Goal: Task Accomplishment & Management: Use online tool/utility

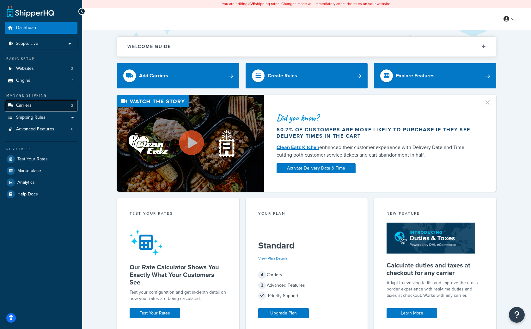
click at [25, 105] on span "Carriers" at bounding box center [23, 105] width 15 height 5
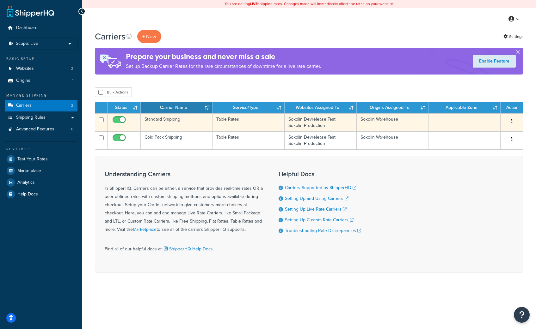
click at [169, 121] on td "Standard Shipping" at bounding box center [177, 122] width 72 height 18
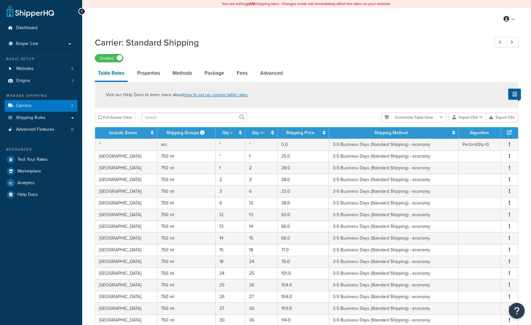
select select "25"
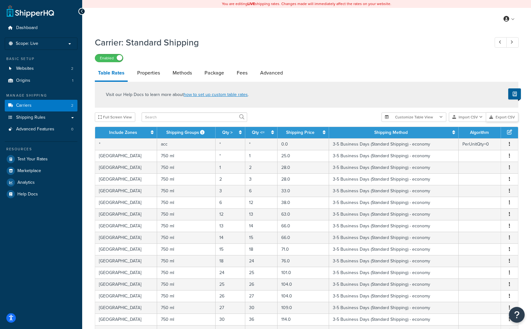
click at [502, 118] on button "Export CSV" at bounding box center [502, 117] width 32 height 9
drag, startPoint x: 91, startPoint y: 18, endPoint x: 89, endPoint y: 21, distance: 3.8
click at [91, 18] on div "My Profile Billing Global Settings Contact Us Logout" at bounding box center [306, 19] width 449 height 22
click at [39, 43] on p "Scope: Live" at bounding box center [41, 43] width 67 height 5
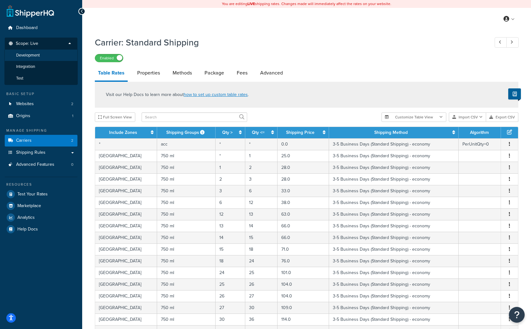
click at [35, 55] on span "Development" at bounding box center [28, 55] width 24 height 5
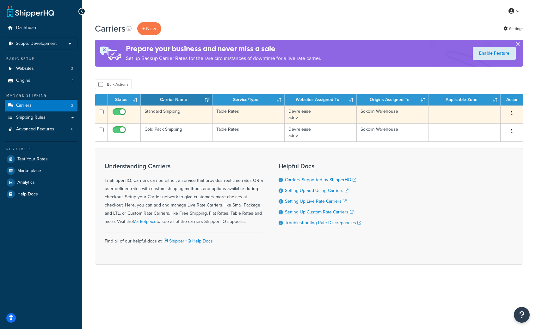
click at [168, 111] on td "Standard Shipping" at bounding box center [177, 115] width 72 height 18
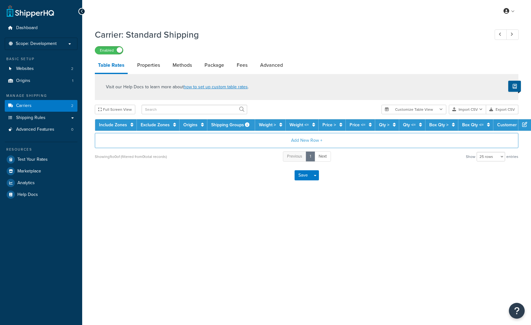
select select "25"
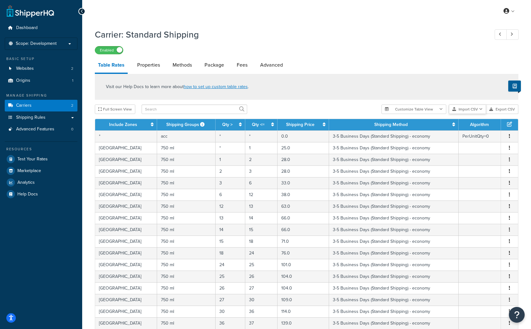
click at [463, 111] on button "Import CSV" at bounding box center [467, 109] width 37 height 9
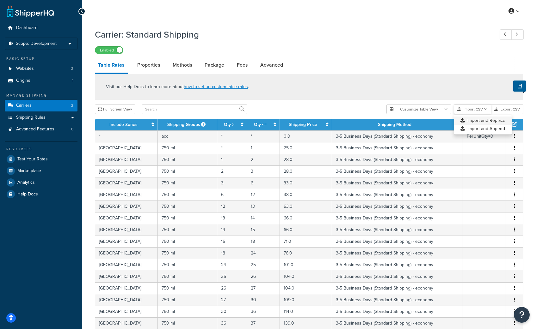
click at [470, 114] on div "Customize Table View Show all columns Show selected columns Import CSV Import a…" at bounding box center [454, 109] width 137 height 9
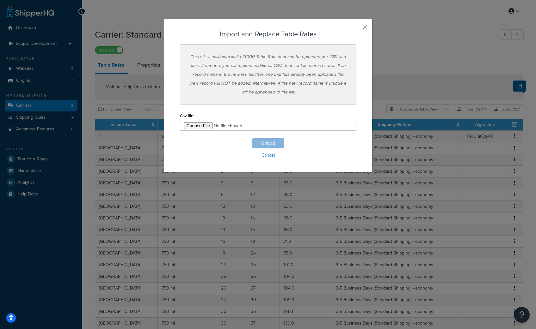
click at [356, 29] on button "button" at bounding box center [356, 30] width 2 height 2
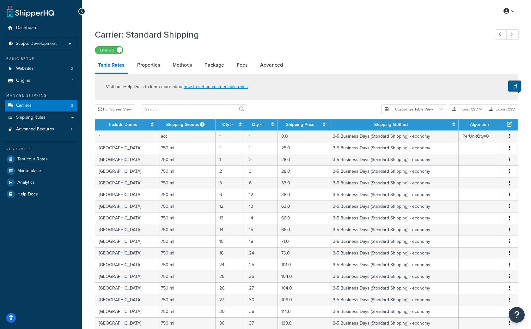
click at [274, 11] on div "My Profile Billing Global Settings Contact Us Logout" at bounding box center [306, 11] width 449 height 22
click at [131, 44] on div "Carrier: Standard Shipping Enabled" at bounding box center [307, 39] width 424 height 29
click at [29, 44] on span "Scope: Development" at bounding box center [36, 43] width 41 height 5
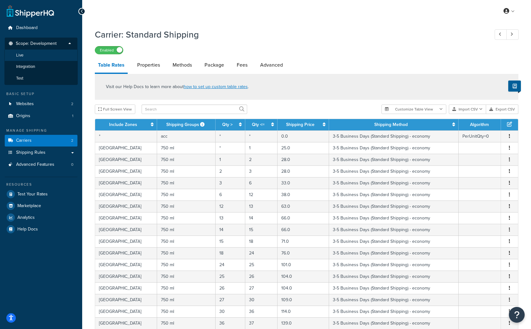
click at [25, 56] on li "Live" at bounding box center [40, 56] width 73 height 12
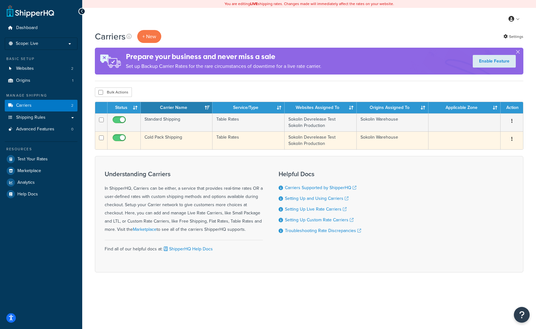
click at [168, 138] on td "Cold Pack Shipping" at bounding box center [177, 140] width 72 height 18
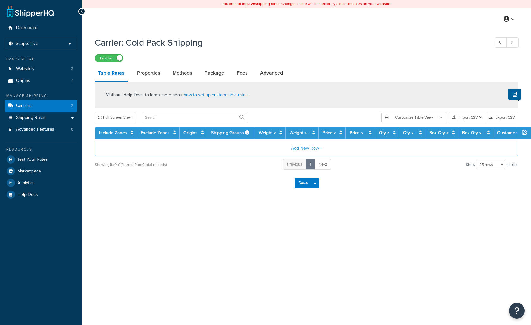
select select "25"
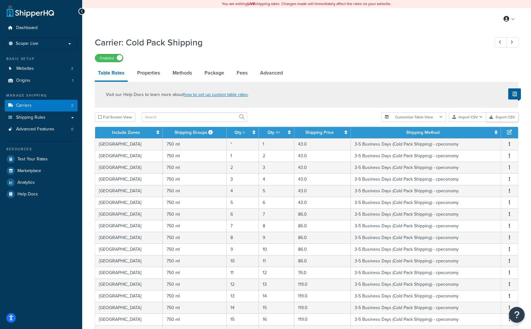
click at [503, 117] on button "Export CSV" at bounding box center [502, 117] width 32 height 9
click at [195, 117] on input "text" at bounding box center [195, 117] width 106 height 9
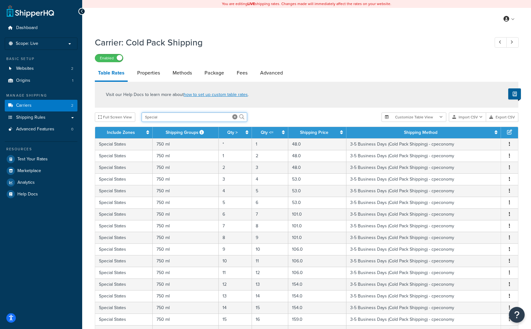
click at [195, 117] on input "Special" at bounding box center [195, 117] width 106 height 9
type input "Special States"
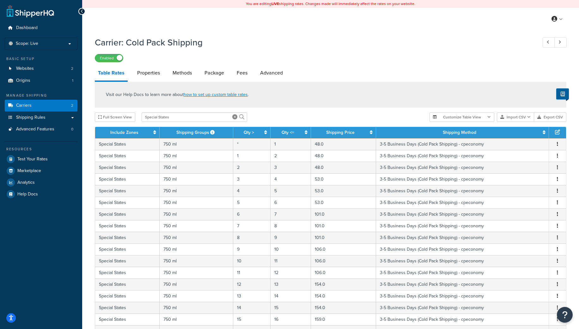
click at [531, 132] on icon at bounding box center [557, 132] width 5 height 5
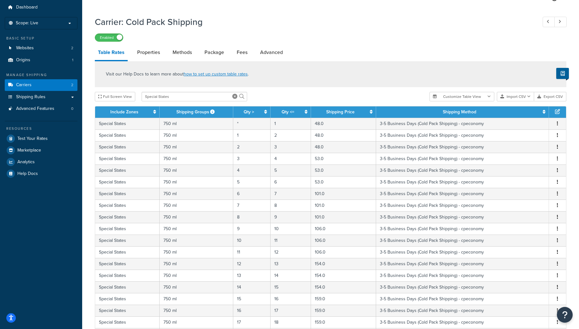
scroll to position [20, 0]
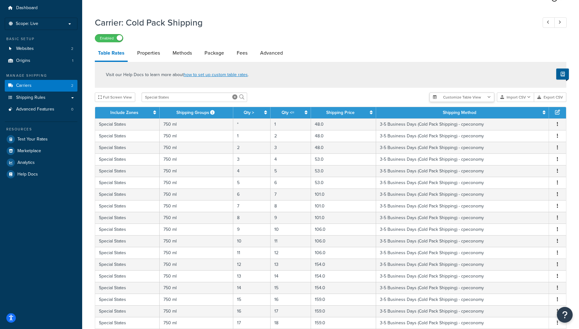
click at [475, 101] on button "Customize Table View" at bounding box center [462, 97] width 65 height 9
click at [402, 95] on div "Full Screen View Special States" at bounding box center [260, 97] width 330 height 9
click at [531, 113] on icon at bounding box center [557, 112] width 5 height 5
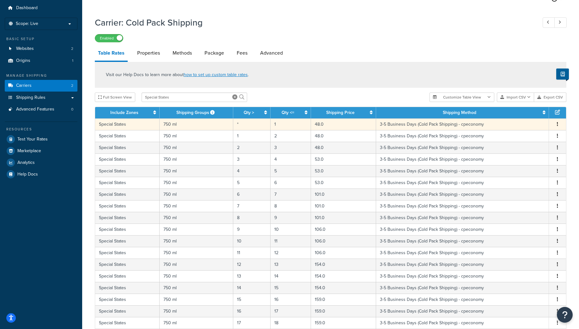
click at [531, 124] on icon "button" at bounding box center [557, 124] width 1 height 4
click at [392, 97] on div "Full Screen View Special States" at bounding box center [260, 97] width 330 height 9
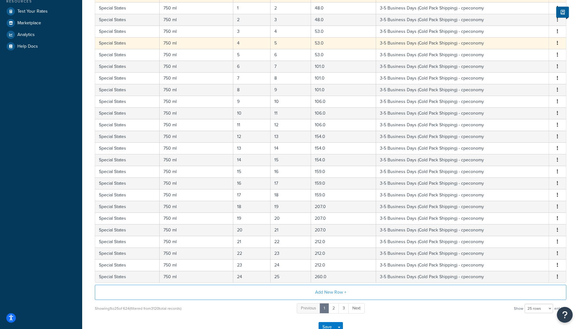
scroll to position [191, 0]
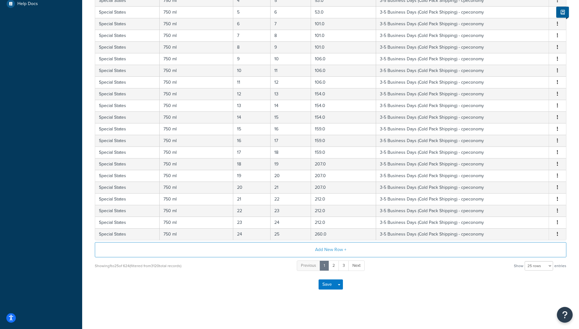
click at [16, 180] on div "Dashboard Scope: Live Basic Setup Websites 2 Origins 1 Manage Shipping Carriers…" at bounding box center [41, 69] width 82 height 520
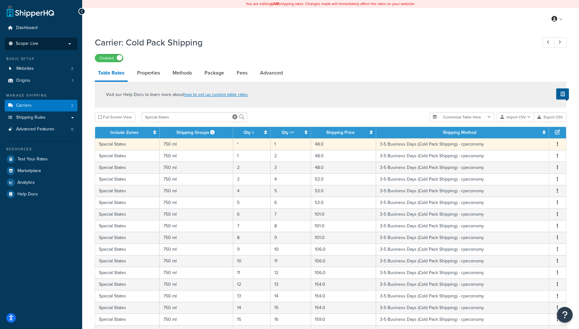
click at [26, 41] on span "Scope: Live" at bounding box center [27, 43] width 22 height 5
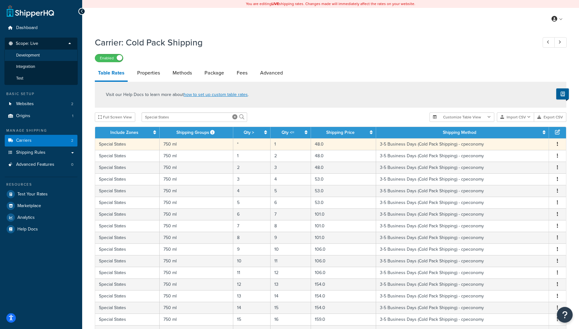
click at [24, 55] on span "Development" at bounding box center [28, 55] width 24 height 5
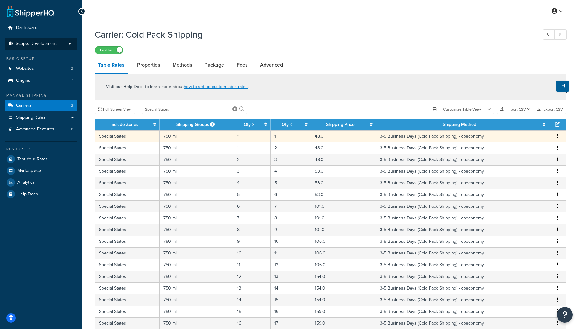
scroll to position [3, 0]
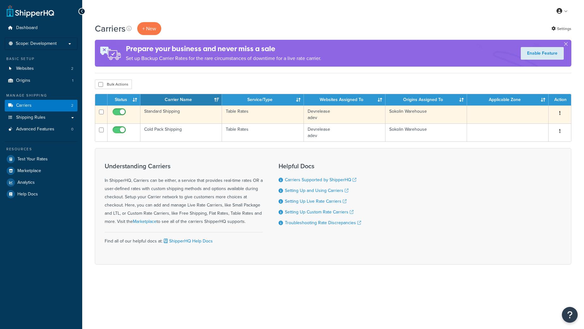
click at [163, 111] on td "Standard Shipping" at bounding box center [181, 115] width 82 height 18
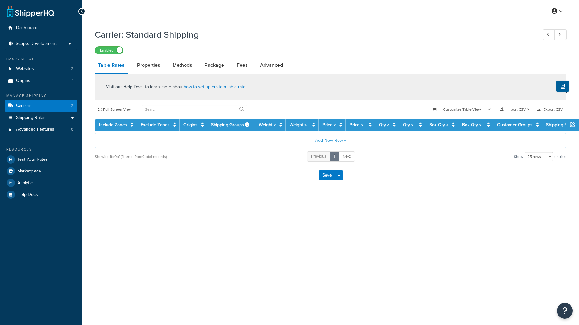
select select "25"
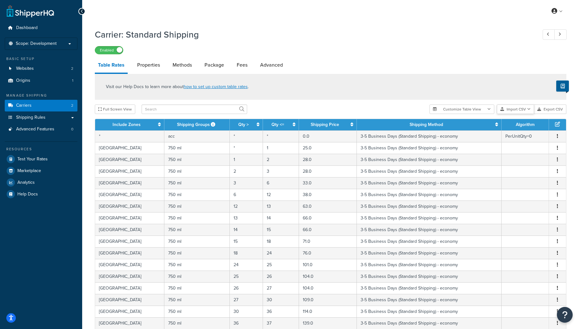
click at [516, 110] on button "Import CSV" at bounding box center [515, 109] width 37 height 9
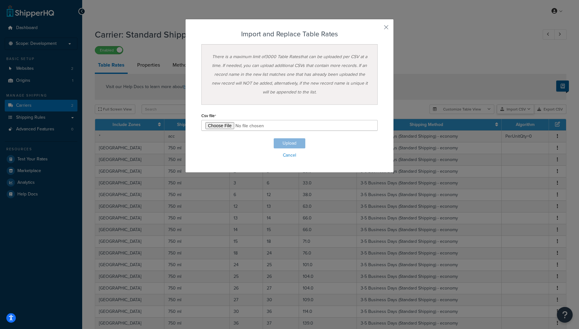
click at [519, 114] on div "Customize Table View Show all columns Show selected columns Import CSV Import a…" at bounding box center [498, 109] width 137 height 9
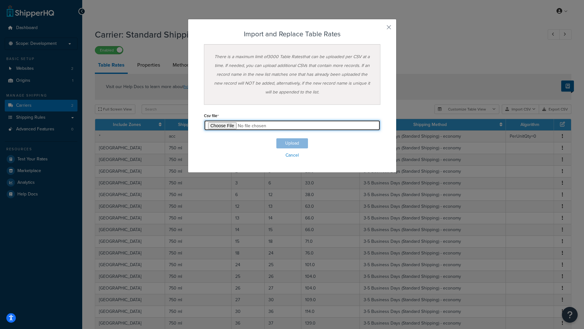
click at [223, 127] on input "file" at bounding box center [292, 125] width 176 height 11
type input "C:\fakepath\Economy.csv"
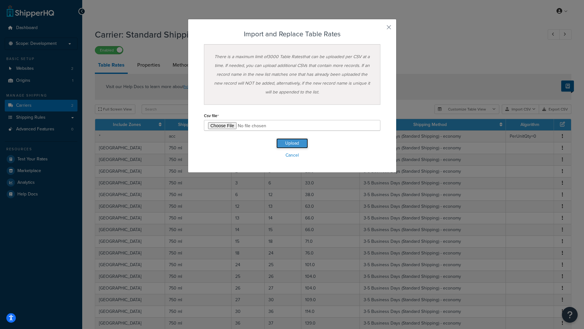
click at [304, 140] on button "Upload" at bounding box center [292, 143] width 32 height 10
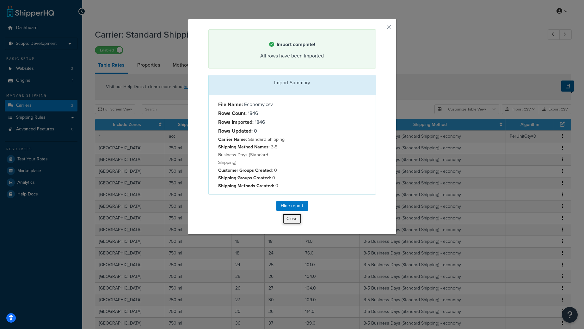
click at [290, 214] on button "Close" at bounding box center [291, 219] width 19 height 11
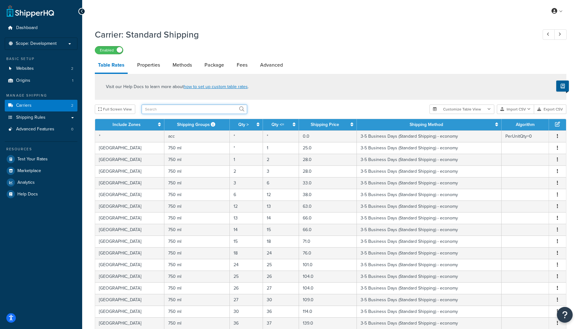
click at [177, 108] on input "text" at bounding box center [195, 109] width 106 height 9
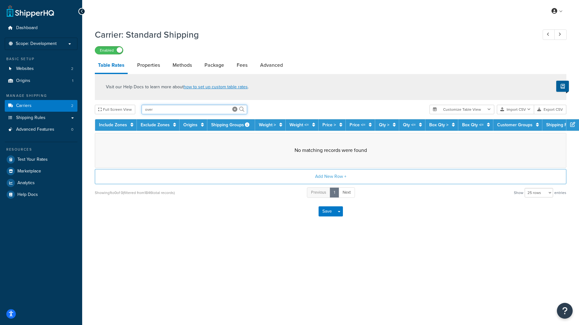
click at [180, 109] on input "over" at bounding box center [195, 109] width 106 height 9
type input "o"
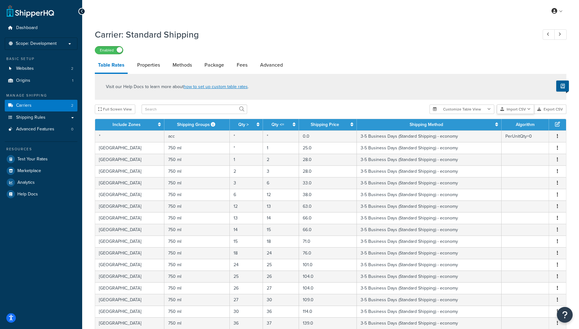
click at [526, 110] on button "Import CSV" at bounding box center [515, 109] width 37 height 9
click at [524, 114] on div "Customize Table View Show all columns Show selected columns Import CSV Import a…" at bounding box center [498, 109] width 137 height 9
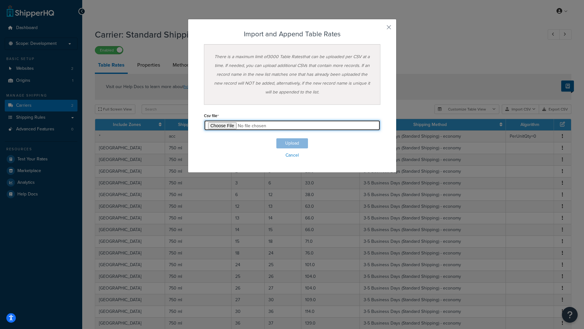
click at [218, 127] on input "file" at bounding box center [292, 125] width 176 height 11
type input "C:\fakepath\Standard.csv"
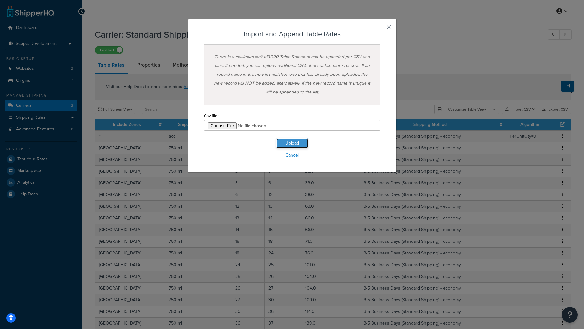
click at [296, 144] on button "Upload" at bounding box center [292, 143] width 32 height 10
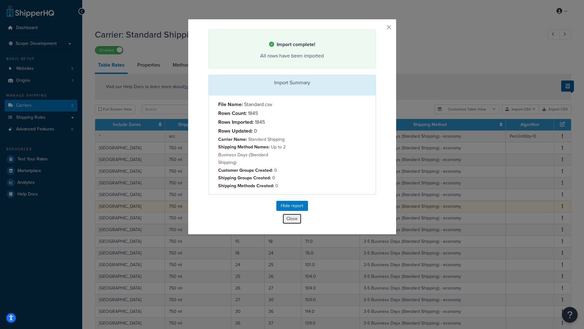
click at [292, 214] on button "Close" at bounding box center [291, 219] width 19 height 11
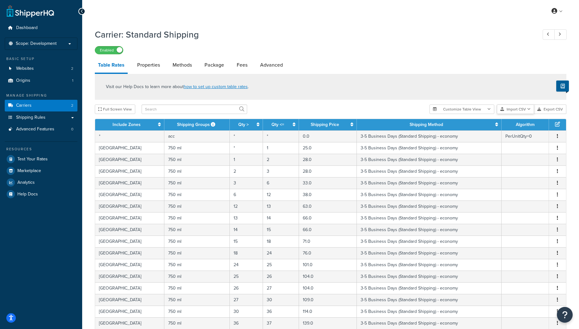
click at [515, 108] on button "Import CSV" at bounding box center [515, 109] width 37 height 9
click at [533, 114] on div "Customize Table View Show all columns Show selected columns Import CSV Import a…" at bounding box center [498, 109] width 137 height 9
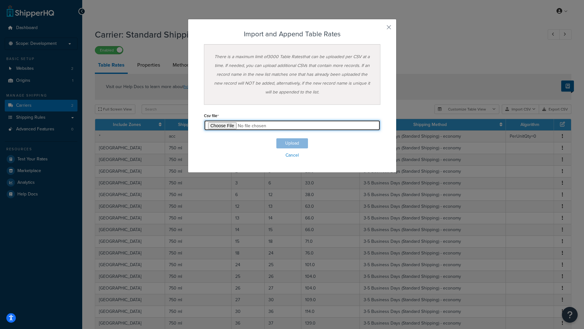
click at [218, 124] on input "file" at bounding box center [292, 125] width 176 height 11
type input "C:\fakepath\Overnight.csv"
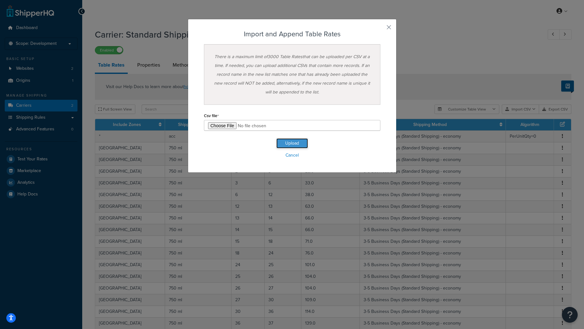
click at [295, 145] on button "Upload" at bounding box center [292, 143] width 32 height 10
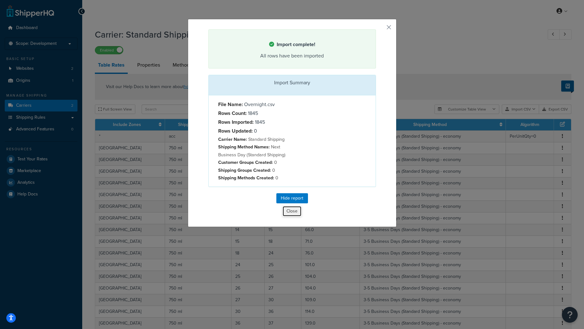
click at [291, 210] on button "Close" at bounding box center [291, 211] width 19 height 11
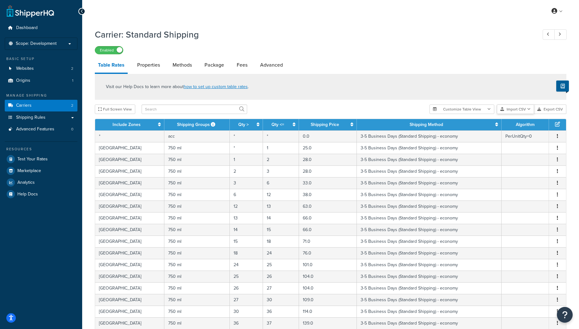
click at [516, 111] on button "Import CSV" at bounding box center [515, 109] width 37 height 9
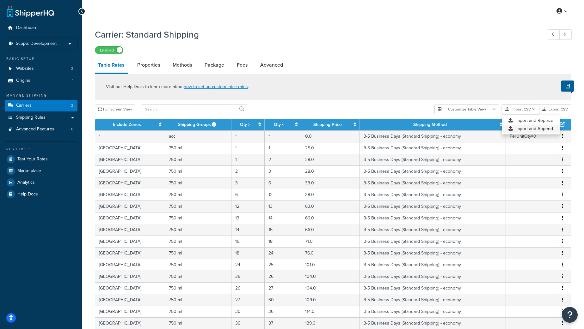
click at [517, 114] on div "Customize Table View Show all columns Show selected columns Import CSV Import a…" at bounding box center [502, 109] width 137 height 9
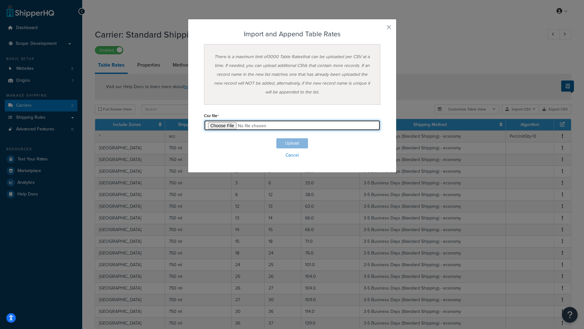
click at [217, 125] on input "file" at bounding box center [292, 125] width 176 height 11
type input "C:\fakepath\Priority Overnight.csv"
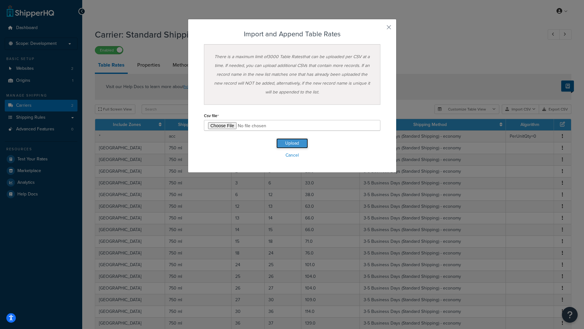
click at [289, 144] on button "Upload" at bounding box center [292, 143] width 32 height 10
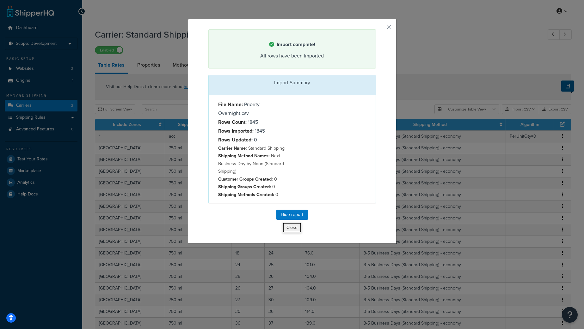
click at [293, 228] on button "Close" at bounding box center [291, 228] width 19 height 11
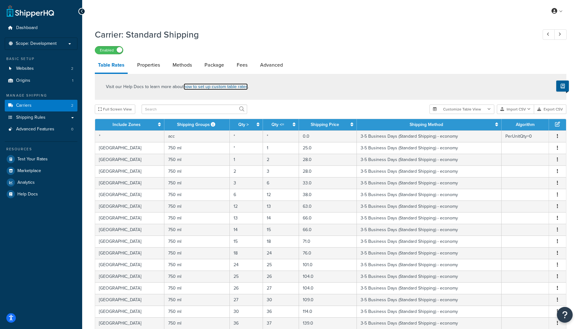
click at [208, 86] on link "how to set up custom table rates" at bounding box center [216, 86] width 64 height 7
click at [30, 70] on span "Websites" at bounding box center [25, 68] width 18 height 5
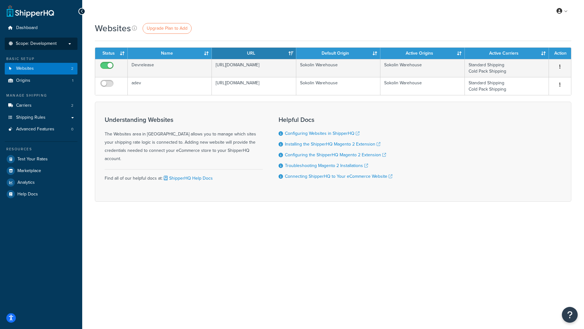
click at [40, 46] on span "Scope: Development" at bounding box center [36, 43] width 41 height 5
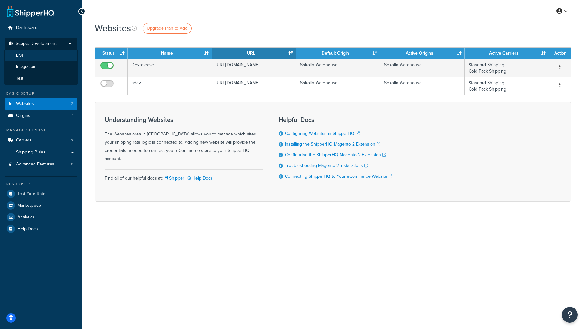
click at [33, 56] on li "Live" at bounding box center [40, 56] width 73 height 12
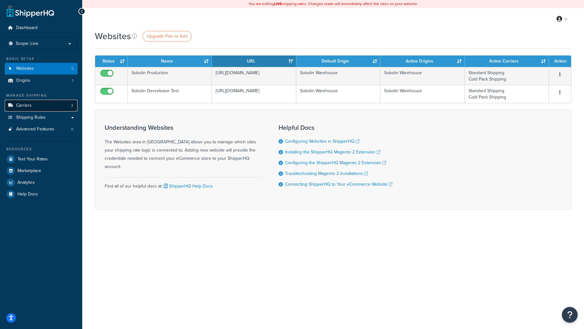
click at [27, 107] on span "Carriers" at bounding box center [23, 105] width 15 height 5
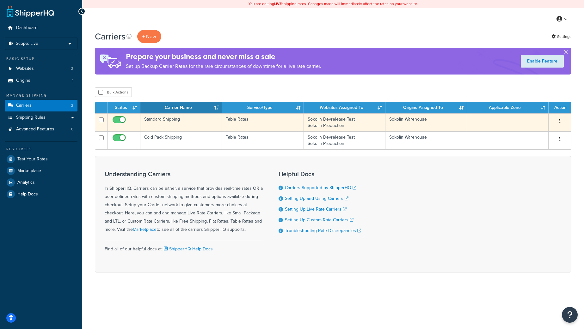
click at [171, 122] on td "Standard Shipping" at bounding box center [181, 122] width 82 height 18
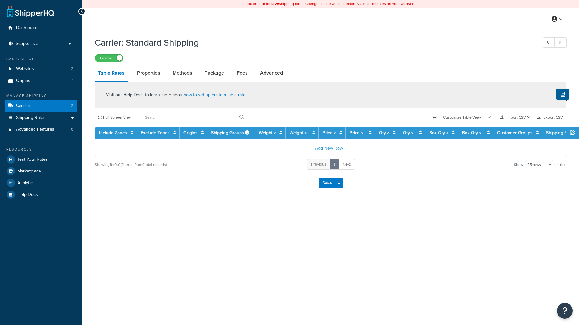
select select "25"
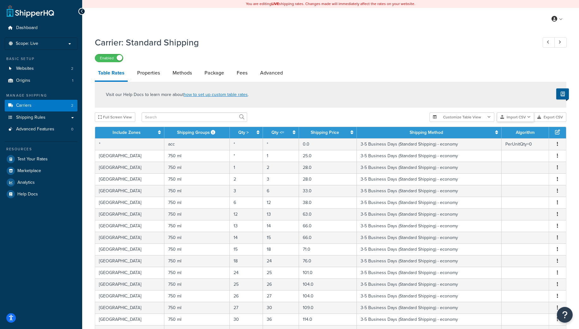
click at [516, 119] on button "Import CSV" at bounding box center [515, 117] width 37 height 9
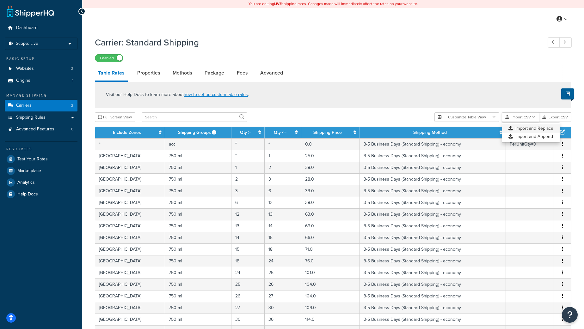
click at [515, 122] on div "Customize Table View Show all columns Show selected columns Import CSV Import a…" at bounding box center [502, 117] width 137 height 9
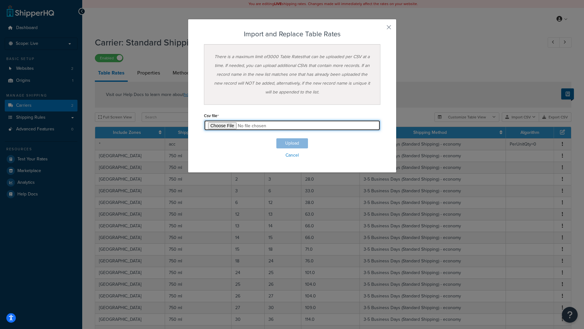
click at [208, 126] on input "file" at bounding box center [292, 125] width 176 height 11
type input "C:\fakepath\Economy.csv"
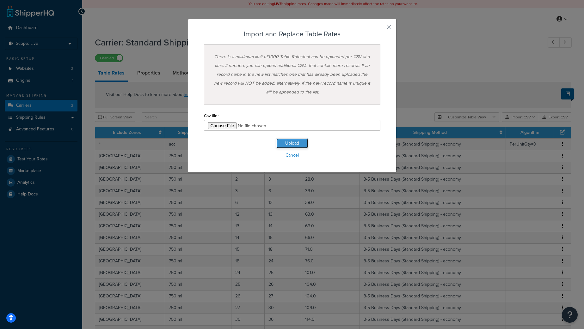
click at [301, 145] on button "Upload" at bounding box center [292, 143] width 32 height 10
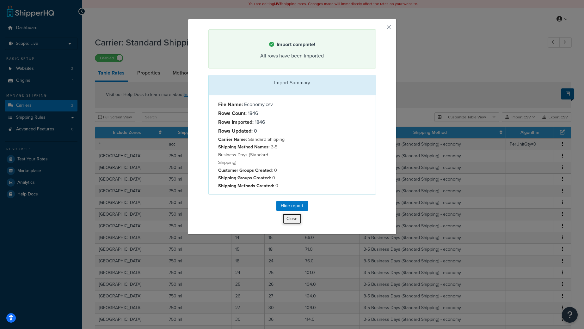
click at [290, 214] on button "Close" at bounding box center [291, 219] width 19 height 11
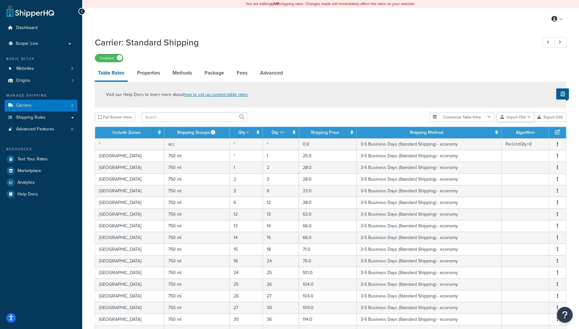
click at [521, 118] on button "Import CSV" at bounding box center [515, 117] width 37 height 9
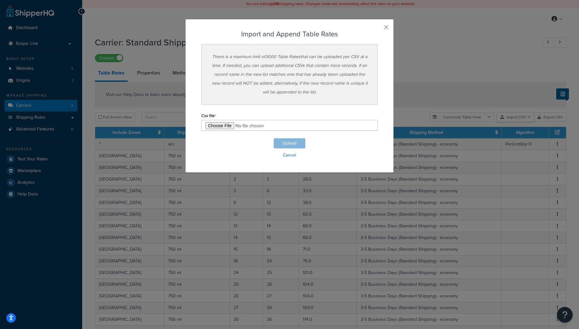
click at [517, 122] on div "Customize Table View Show all columns Show selected columns Import CSV Import a…" at bounding box center [498, 117] width 137 height 9
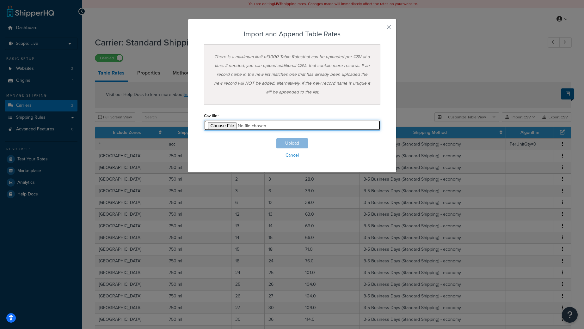
click at [219, 126] on input "file" at bounding box center [292, 125] width 176 height 11
type input "C:\fakepath\Standard.csv"
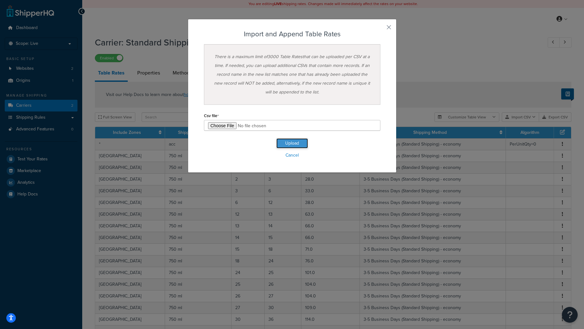
click at [296, 145] on button "Upload" at bounding box center [292, 143] width 32 height 10
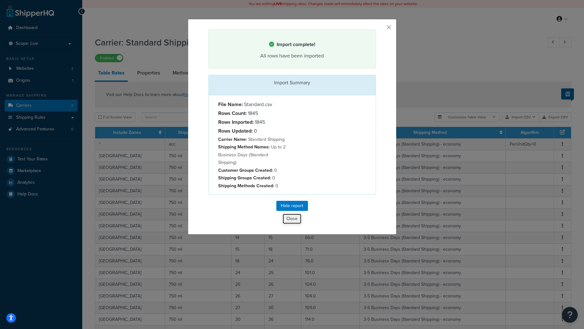
click at [285, 214] on button "Close" at bounding box center [291, 219] width 19 height 11
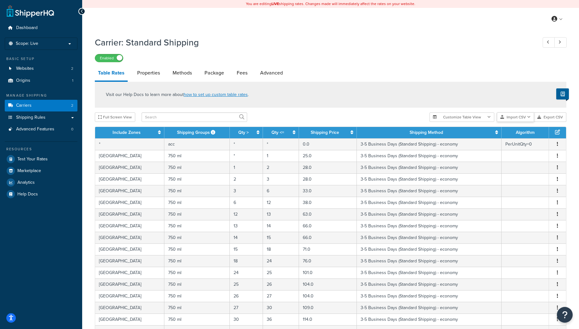
click at [519, 118] on button "Import CSV" at bounding box center [515, 117] width 37 height 9
click at [519, 122] on div "Customize Table View Show all columns Show selected columns Import CSV Import a…" at bounding box center [498, 117] width 137 height 9
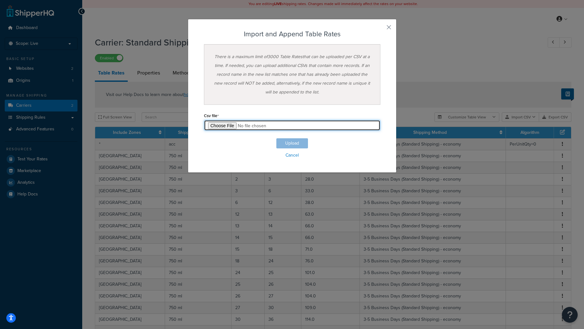
click at [214, 126] on input "file" at bounding box center [292, 125] width 176 height 11
type input "C:\fakepath\Overnight.csv"
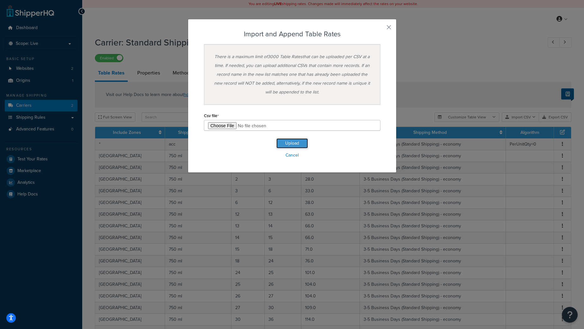
click at [291, 142] on button "Upload" at bounding box center [292, 143] width 32 height 10
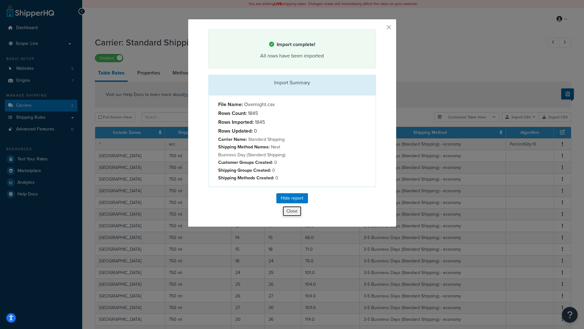
click at [291, 212] on button "Close" at bounding box center [291, 211] width 19 height 11
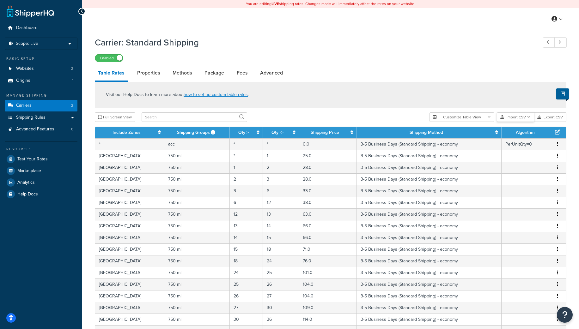
click at [514, 120] on button "Import CSV" at bounding box center [515, 117] width 37 height 9
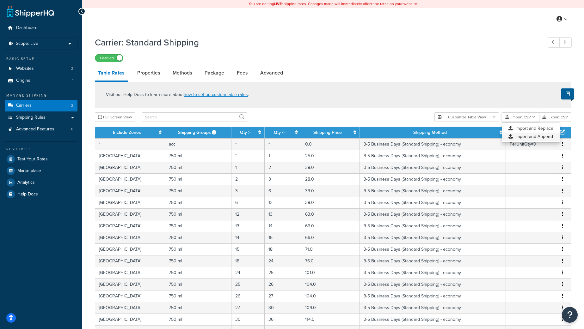
click at [515, 122] on div "Customize Table View Show all columns Show selected columns Import CSV Import a…" at bounding box center [502, 117] width 137 height 9
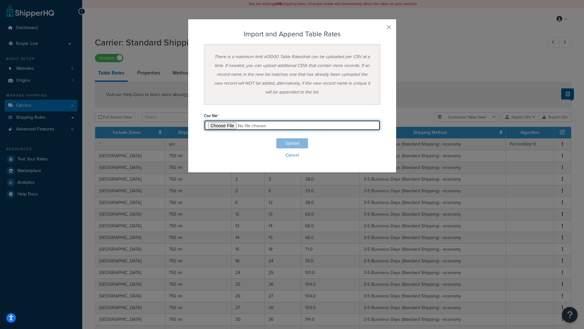
click at [218, 126] on input "file" at bounding box center [292, 125] width 176 height 11
type input "C:\fakepath\Priority Overnight.csv"
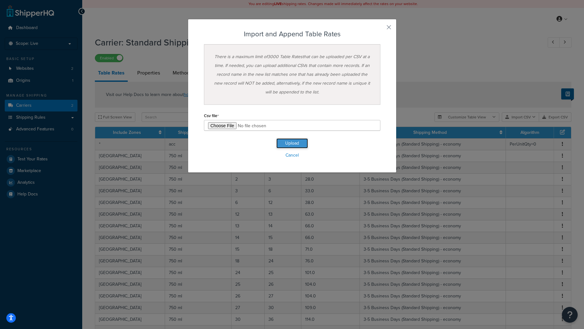
click at [298, 142] on button "Upload" at bounding box center [292, 143] width 32 height 10
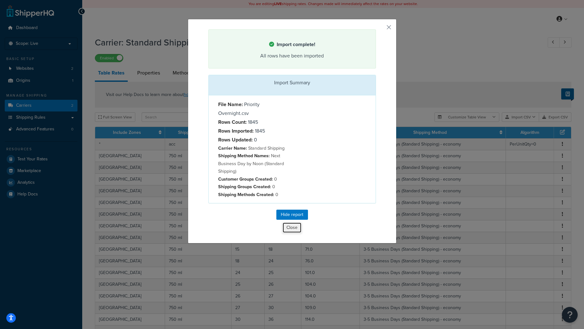
click at [287, 228] on button "Close" at bounding box center [291, 228] width 19 height 11
